Goal: Navigation & Orientation: Find specific page/section

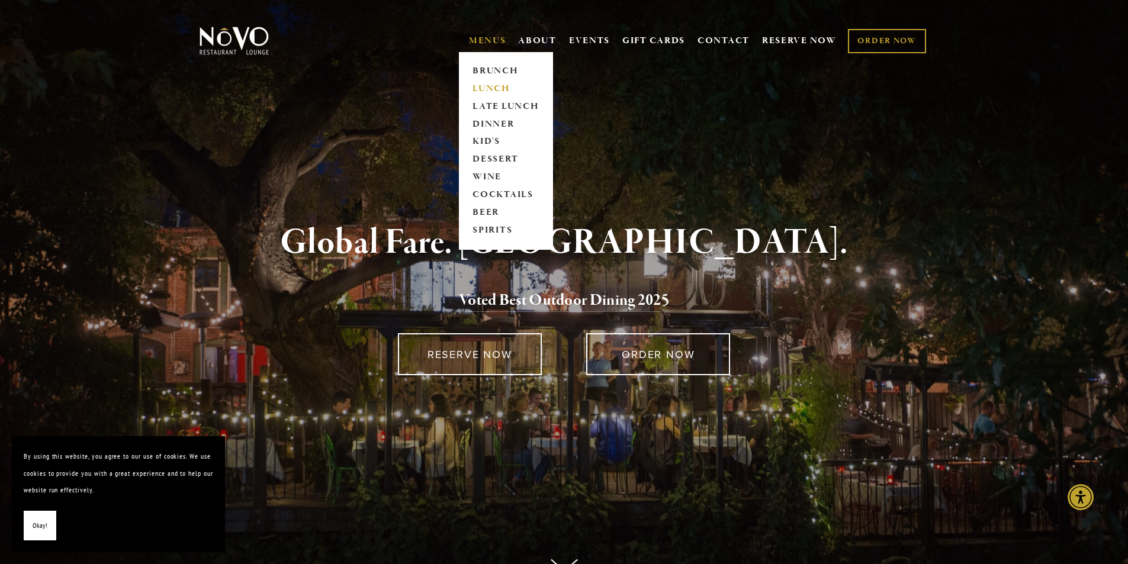
click at [488, 89] on link "LUNCH" at bounding box center [506, 89] width 74 height 18
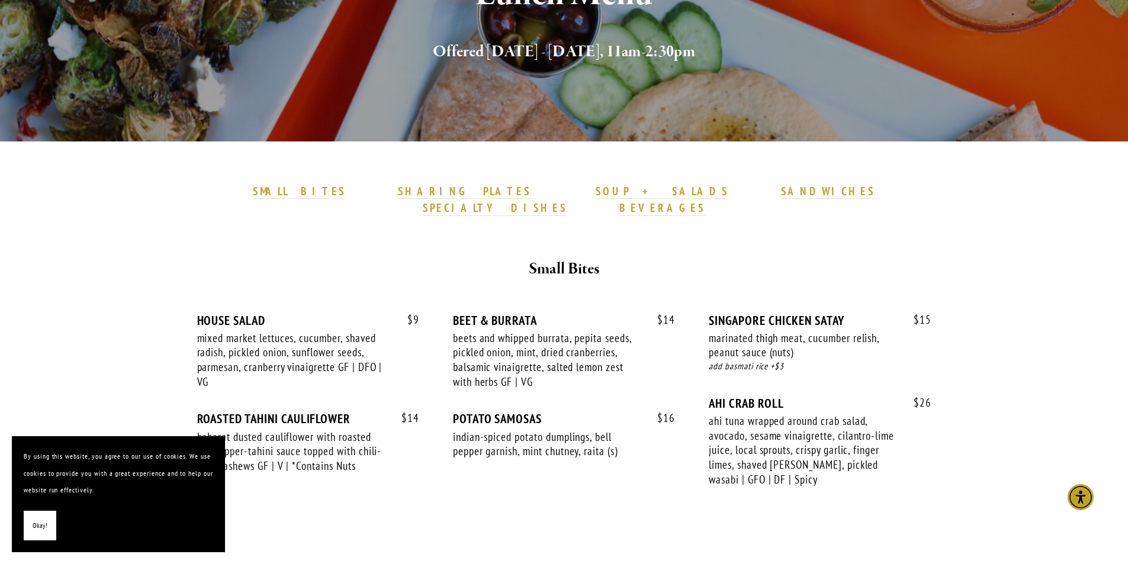
scroll to position [237, 0]
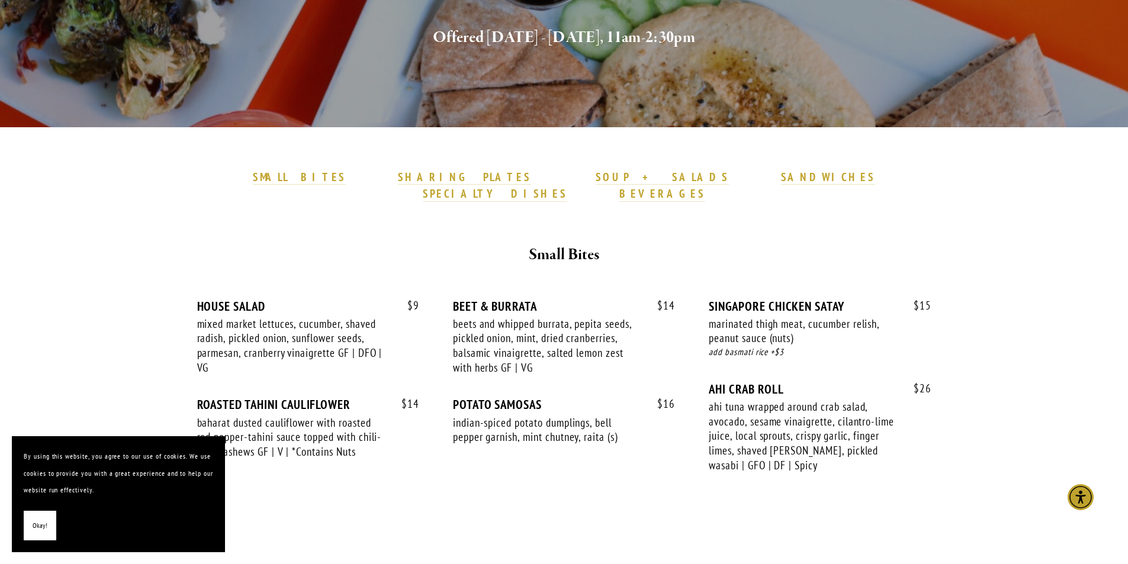
click at [33, 525] on span "Okay!" at bounding box center [40, 525] width 15 height 17
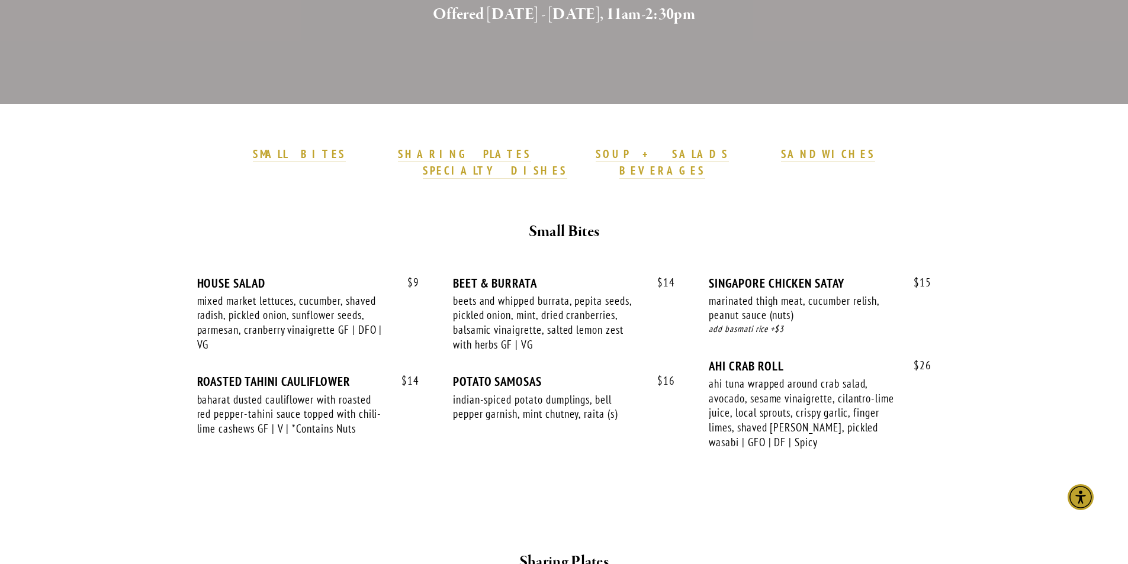
scroll to position [0, 0]
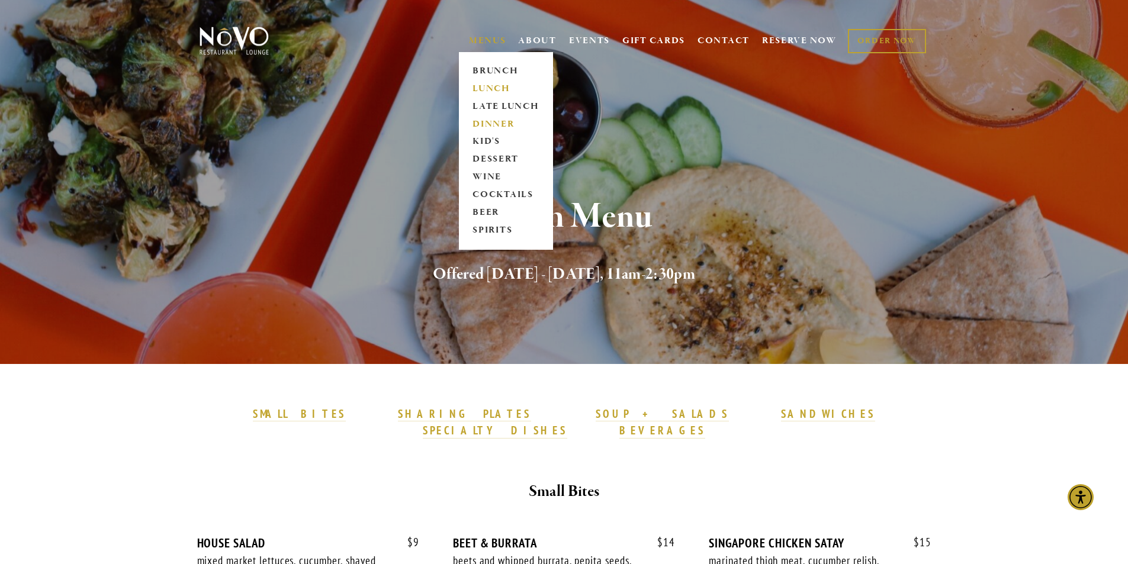
click at [477, 124] on link "DINNER" at bounding box center [506, 124] width 74 height 18
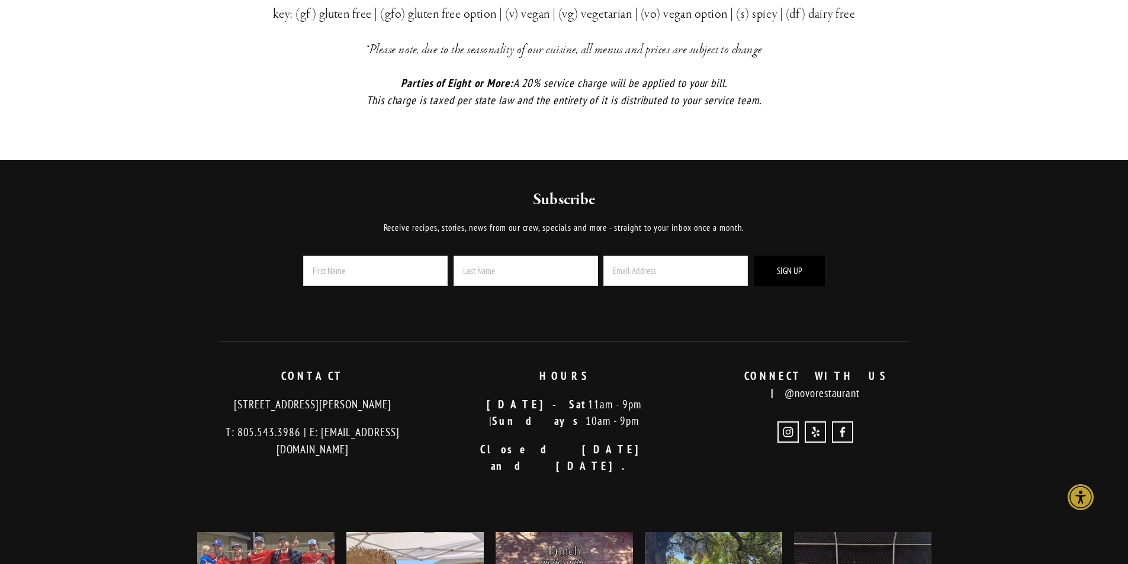
scroll to position [2724, 0]
